Goal: Information Seeking & Learning: Learn about a topic

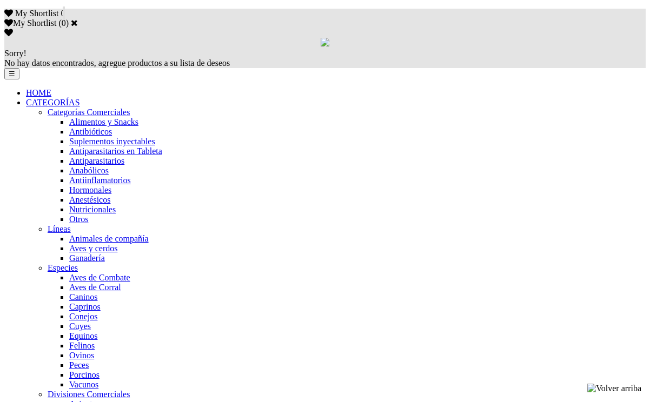
scroll to position [703, 0]
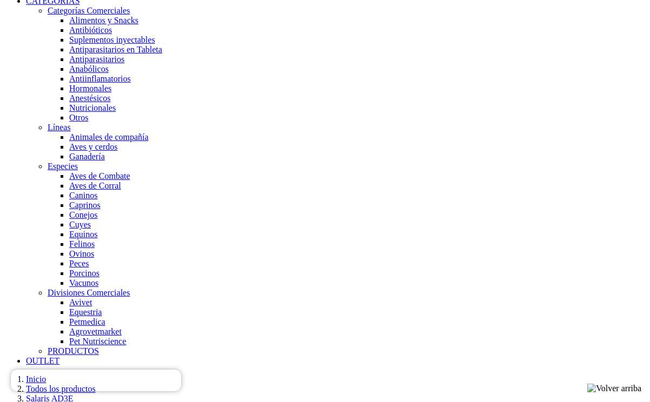
scroll to position [811, 0]
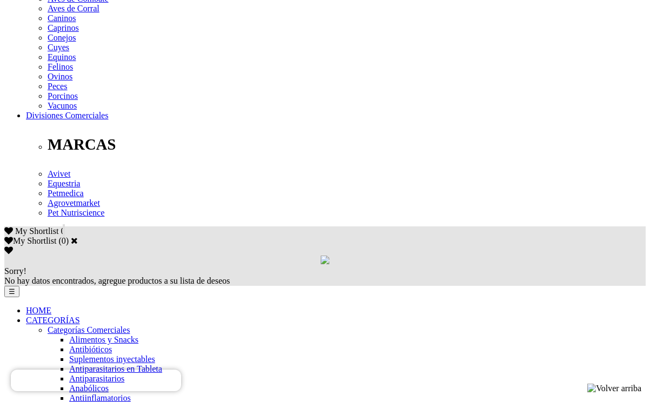
scroll to position [649, 0]
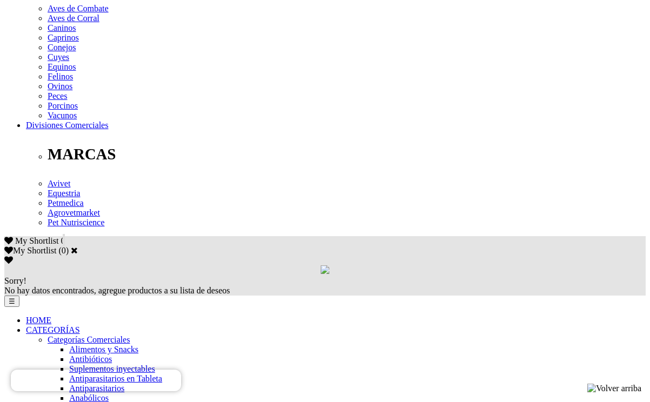
scroll to position [487, 0]
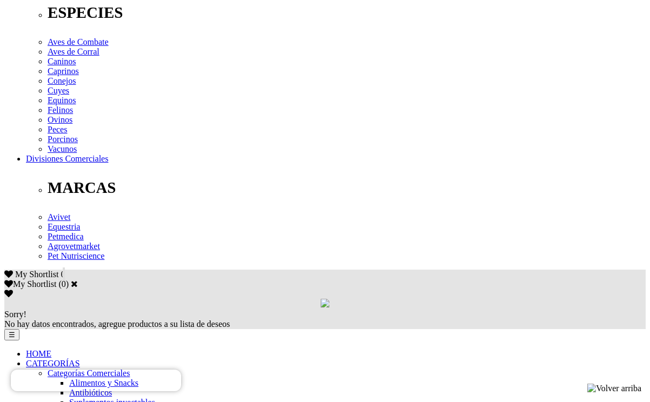
scroll to position [270, 0]
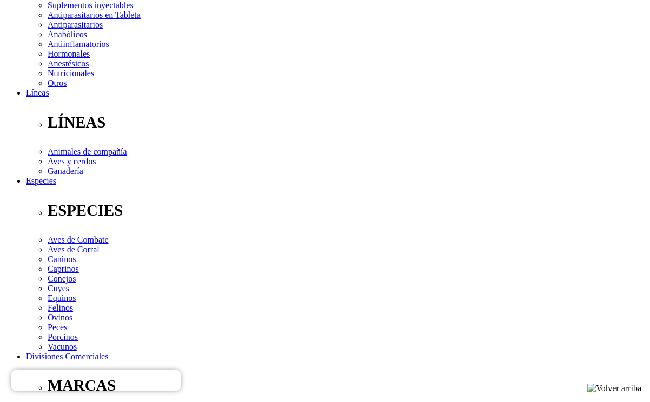
scroll to position [216, 0]
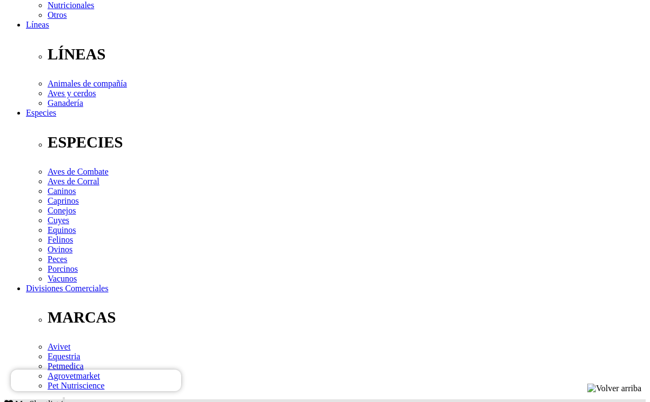
scroll to position [379, 0]
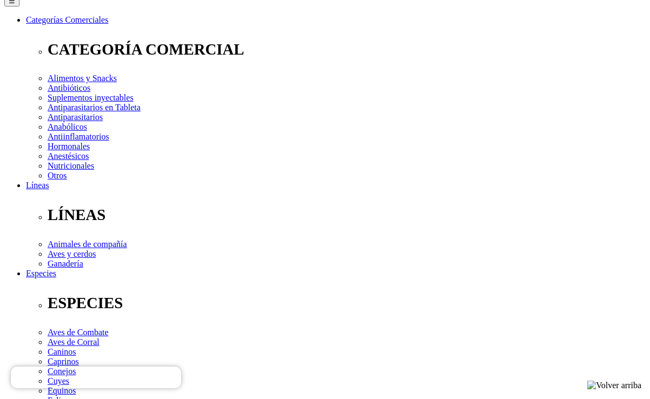
scroll to position [97, 0]
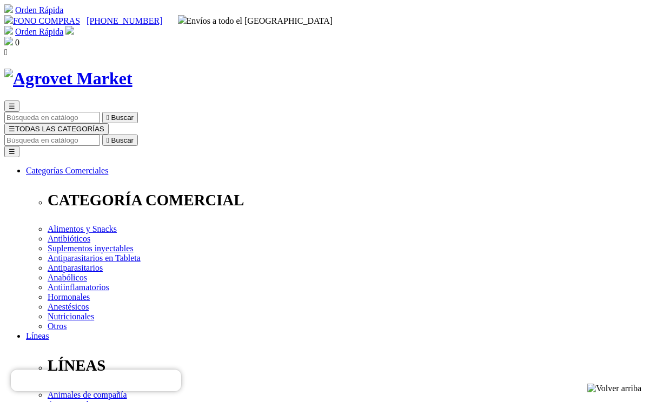
scroll to position [54, 0]
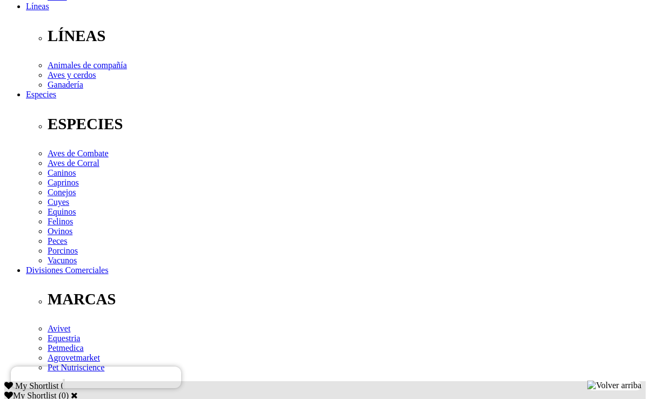
scroll to position [324, 0]
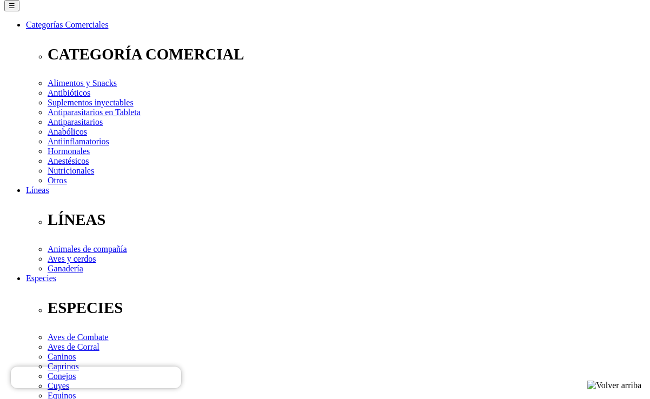
scroll to position [296, 0]
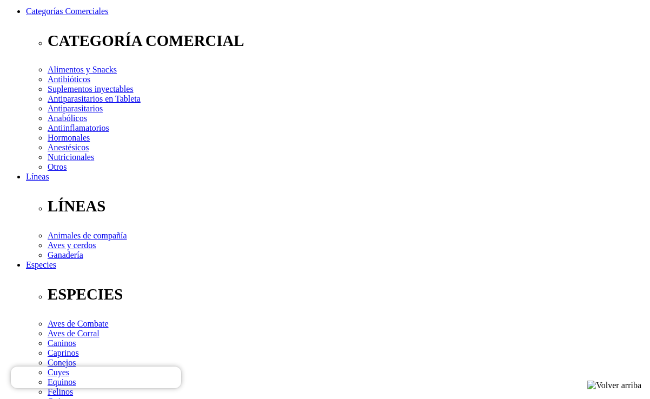
scroll to position [188, 0]
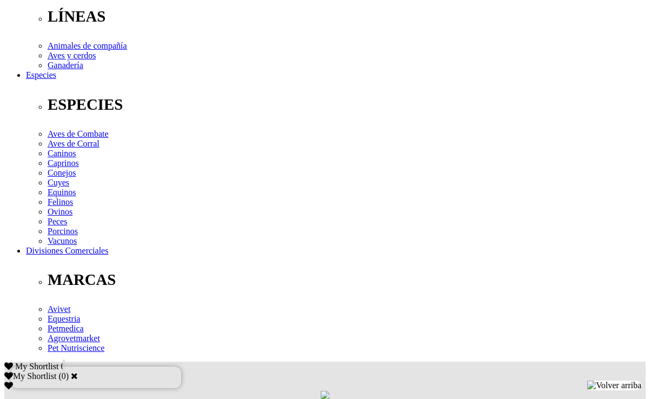
scroll to position [350, 0]
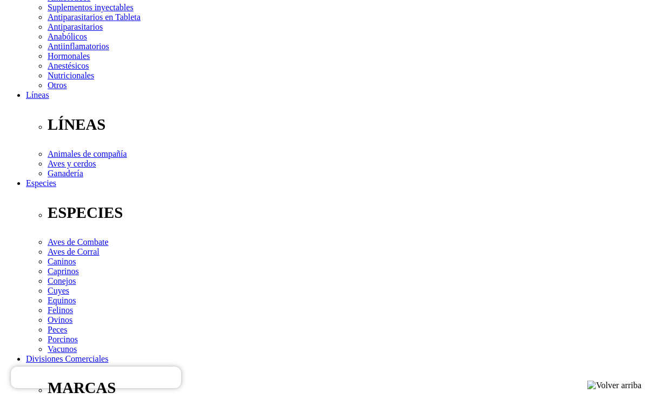
scroll to position [242, 0]
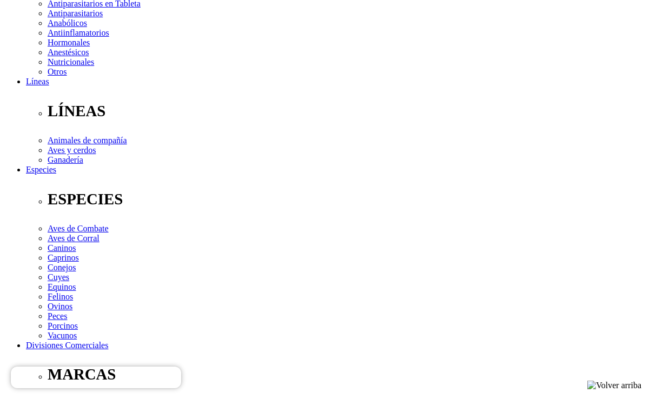
scroll to position [350, 0]
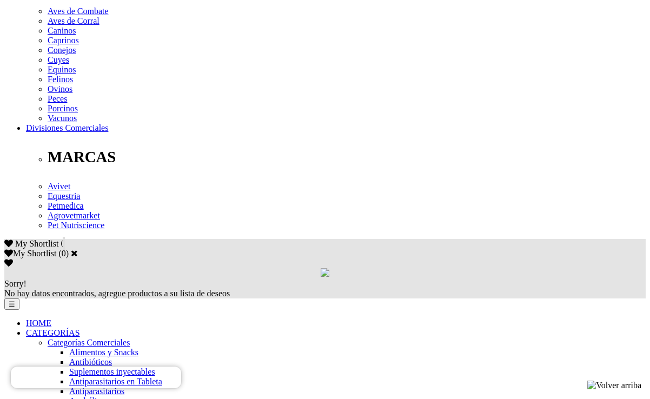
scroll to position [459, 0]
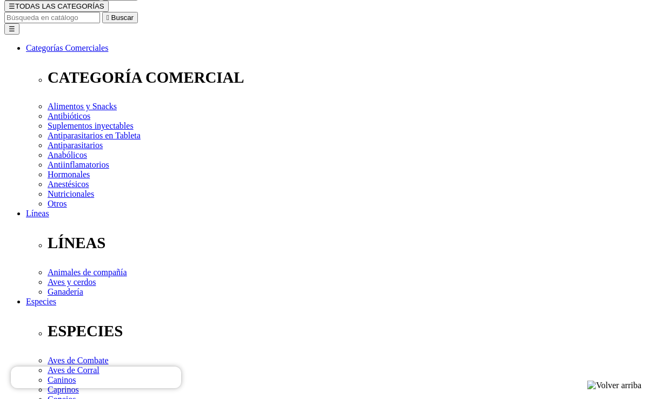
scroll to position [188, 0]
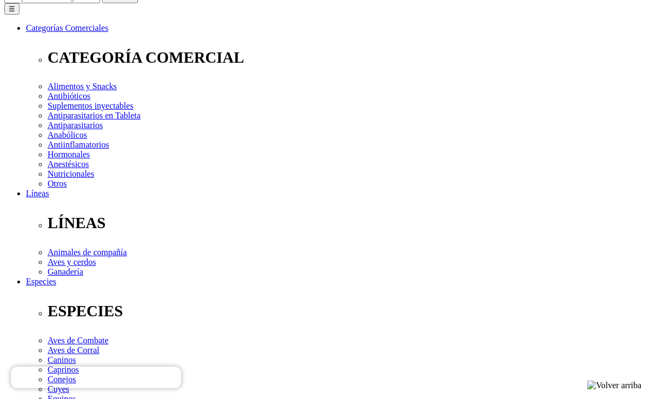
scroll to position [80, 0]
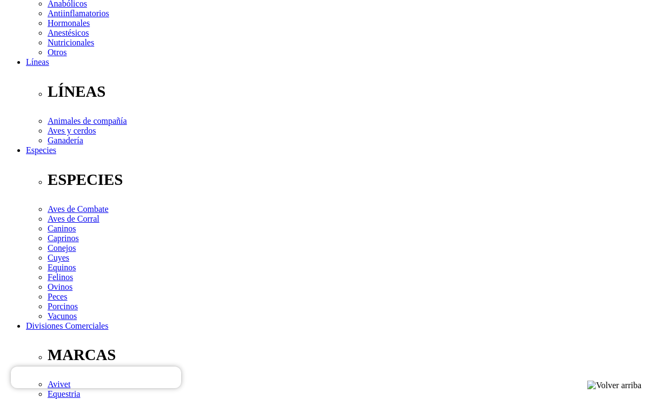
scroll to position [379, 0]
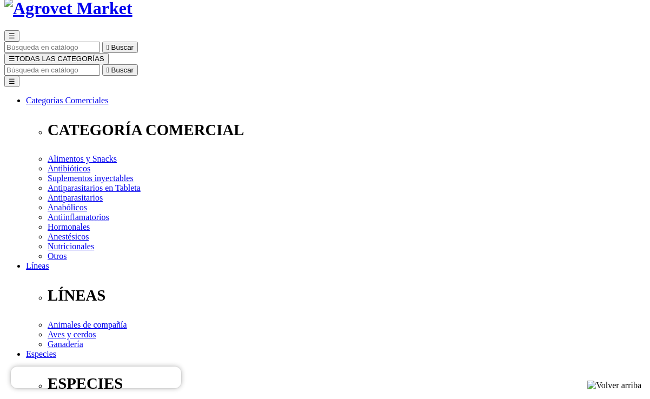
scroll to position [54, 0]
